Goal: Navigation & Orientation: Find specific page/section

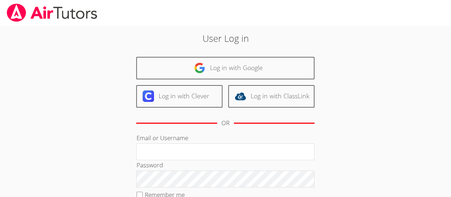
type input "[PERSON_NAME][EMAIL_ADDRESS][DOMAIN_NAME]"
click at [339, 119] on div "User Log in Log in with Google Log in with Clever Log in with ClassLink OR Emai…" at bounding box center [226, 149] width 244 height 236
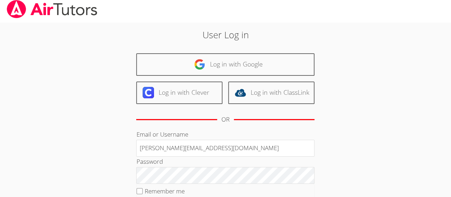
scroll to position [5, 0]
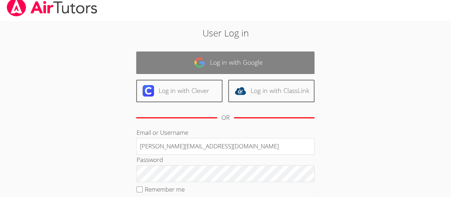
click at [256, 62] on link "Log in with Google" at bounding box center [225, 62] width 178 height 22
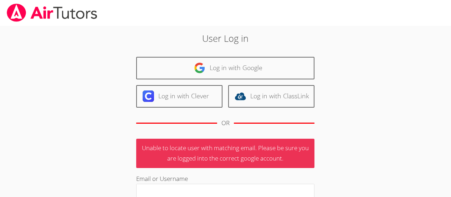
scroll to position [3, 0]
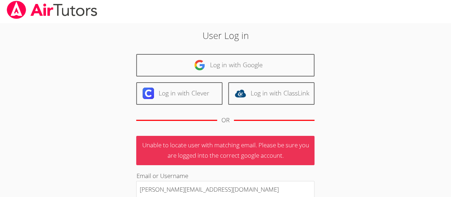
click at [345, 133] on div "User Log in Log in with Google Log in with Clever Log in with ClassLink OR Unab…" at bounding box center [226, 167] width 244 height 276
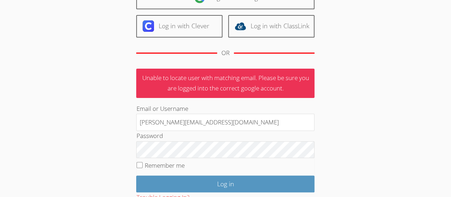
scroll to position [70, 0]
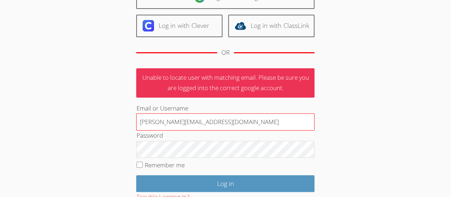
click at [235, 124] on input "[PERSON_NAME][EMAIL_ADDRESS][DOMAIN_NAME]" at bounding box center [225, 121] width 178 height 17
type input "[PERSON_NAME][EMAIL_ADDRESS][DOMAIN_NAME]"
click at [365, 118] on div "User Log in Log in with Google Log in with Clever Log in with ClassLink OR Unab…" at bounding box center [225, 96] width 338 height 282
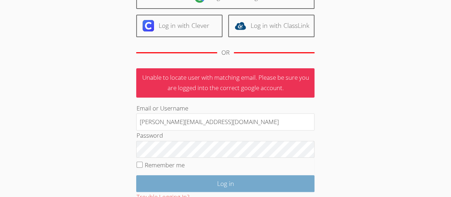
click at [255, 183] on input "Log in" at bounding box center [225, 183] width 178 height 17
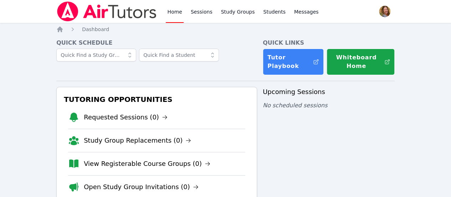
click at [203, 14] on link "Sessions" at bounding box center [201, 11] width 25 height 23
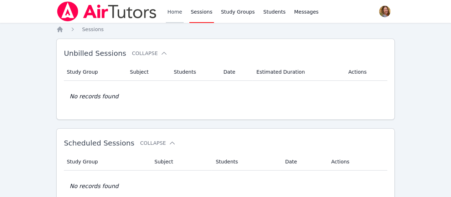
click at [178, 15] on link "Home" at bounding box center [174, 11] width 17 height 23
